Goal: Find contact information: Find contact information

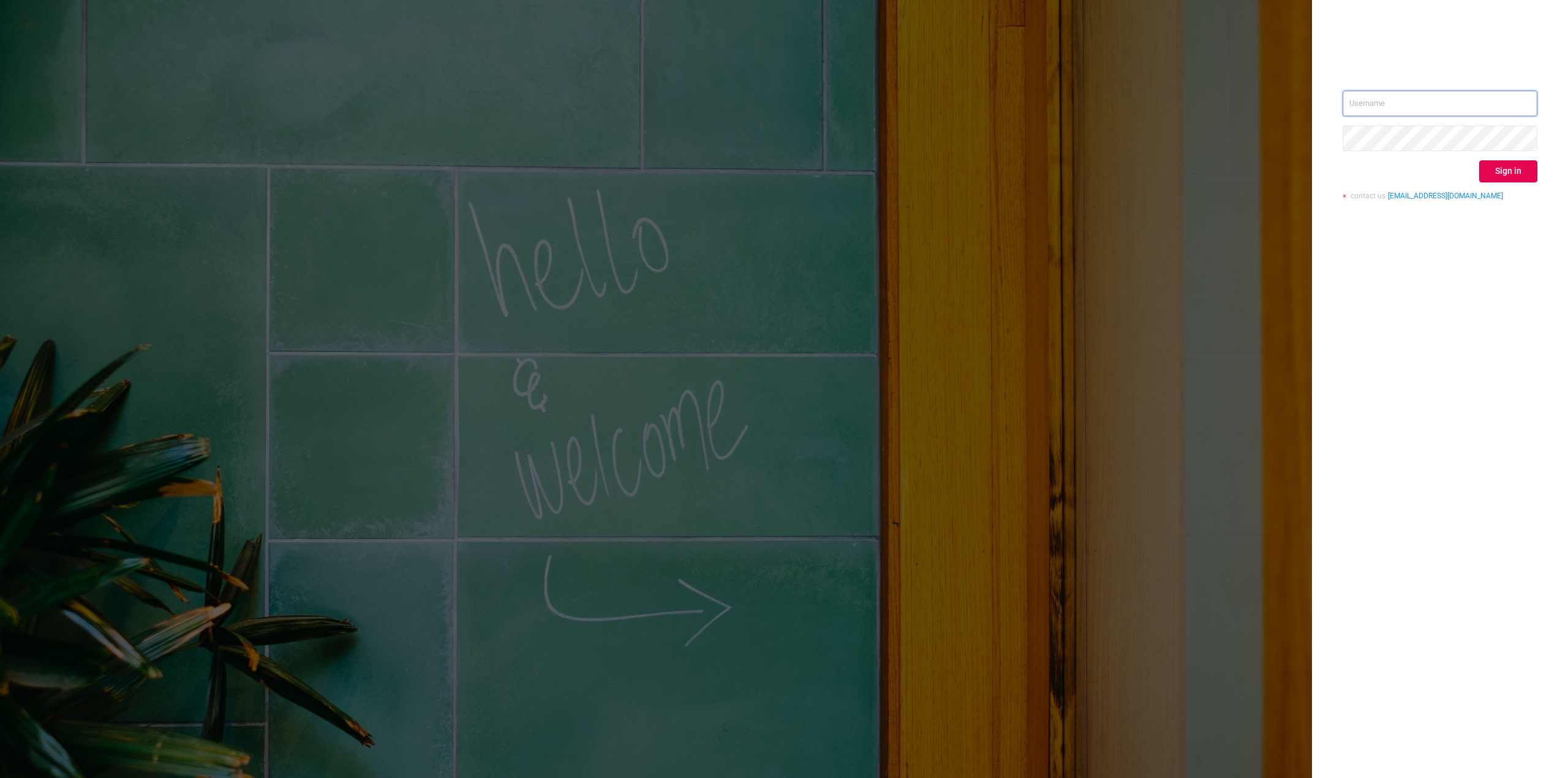
type input "[EMAIL_ADDRESS][DOMAIN_NAME]"
click at [1455, 320] on div "[EMAIL_ADDRESS][DOMAIN_NAME] Sign in contact us [EMAIL_ADDRESS][DOMAIN_NAME]" at bounding box center [1440, 389] width 256 height 778
click at [1293, 144] on div "[EMAIL_ADDRESS][DOMAIN_NAME] Sign in contact us [EMAIL_ADDRESS][DOMAIN_NAME]" at bounding box center [784, 389] width 1568 height 778
drag, startPoint x: 1461, startPoint y: 105, endPoint x: 1309, endPoint y: 109, distance: 152.1
click at [1309, 109] on div "[EMAIL_ADDRESS][DOMAIN_NAME] Sign in contact us [EMAIL_ADDRESS][DOMAIN_NAME]" at bounding box center [784, 389] width 1568 height 778
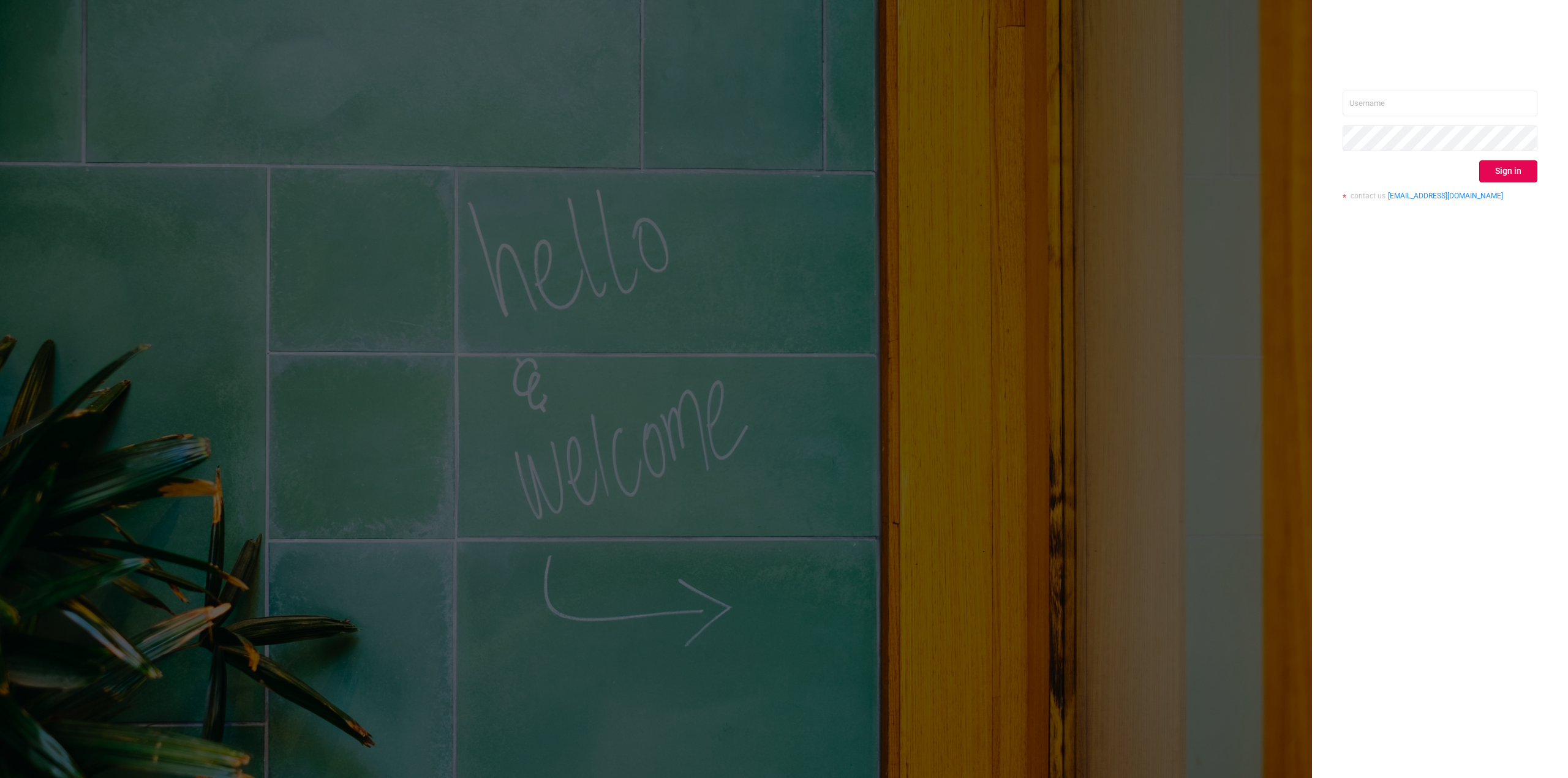
click at [1439, 383] on div "Sign in contact us [EMAIL_ADDRESS][DOMAIN_NAME]" at bounding box center [1440, 389] width 256 height 778
click at [1423, 396] on div "Sign in contact us [EMAIL_ADDRESS][DOMAIN_NAME]" at bounding box center [1440, 389] width 256 height 778
click at [1448, 375] on div "Sign in contact us [EMAIL_ADDRESS][DOMAIN_NAME]" at bounding box center [1440, 389] width 256 height 778
drag, startPoint x: 1472, startPoint y: 195, endPoint x: 1331, endPoint y: 199, distance: 141.1
click at [1331, 199] on div "Sign in contact us [EMAIL_ADDRESS][DOMAIN_NAME]" at bounding box center [1440, 389] width 256 height 778
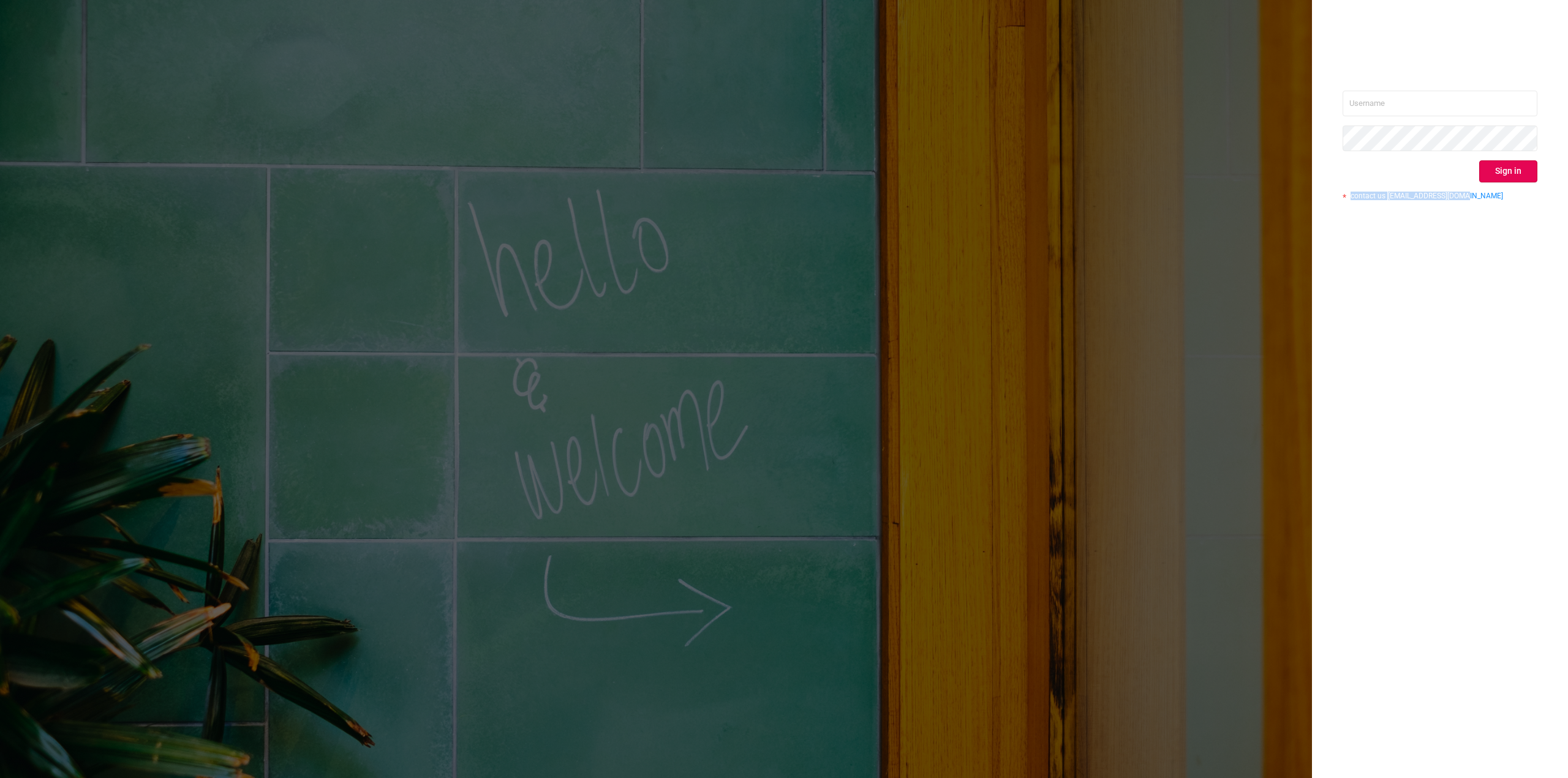
copy p "contact us [EMAIL_ADDRESS][DOMAIN_NAME]"
click at [1409, 299] on div "Sign in contact us [EMAIL_ADDRESS][DOMAIN_NAME]" at bounding box center [1440, 389] width 256 height 778
click at [1382, 305] on div "Sign in contact us [EMAIL_ADDRESS][DOMAIN_NAME]" at bounding box center [1440, 389] width 256 height 778
click at [1411, 100] on input "text" at bounding box center [1440, 103] width 195 height 26
click at [1341, 384] on div "Sign in contact us [EMAIL_ADDRESS][DOMAIN_NAME]" at bounding box center [1440, 389] width 256 height 778
